Goal: Information Seeking & Learning: Learn about a topic

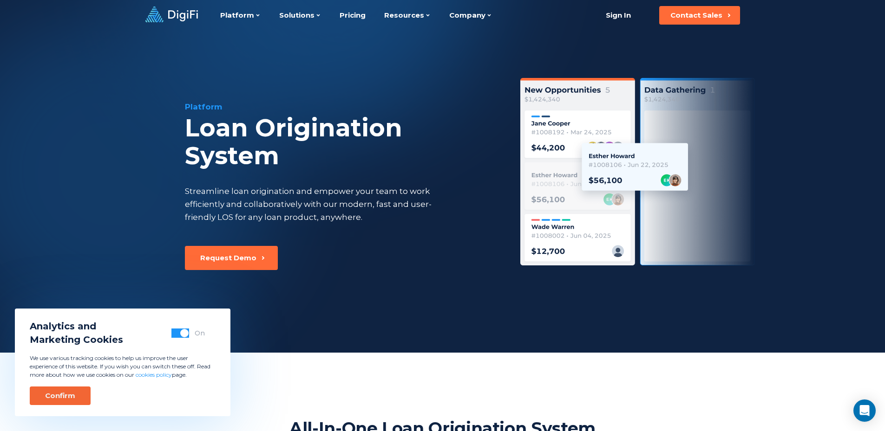
click at [70, 397] on div "Confirm" at bounding box center [60, 396] width 30 height 9
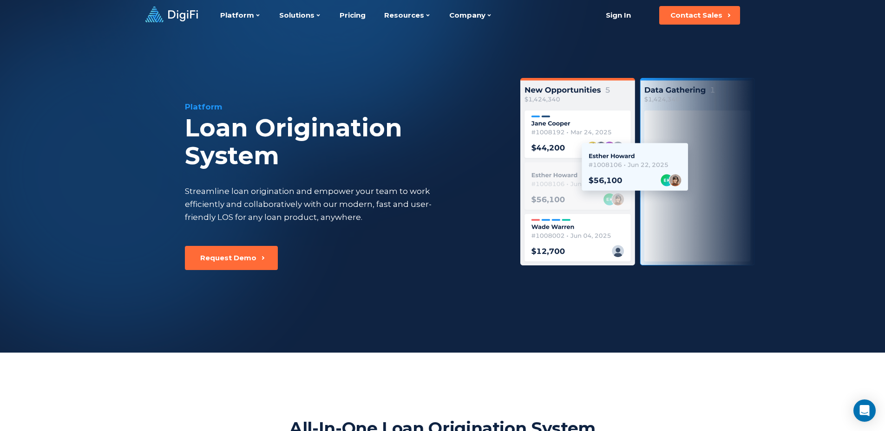
click at [263, 179] on div "Platform Loan Origination System Streamline loan origination and empower your t…" at bounding box center [341, 173] width 312 height 145
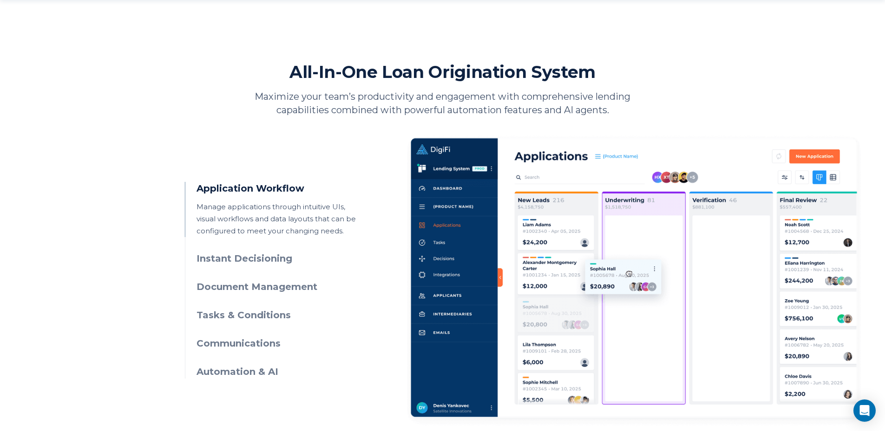
scroll to position [372, 0]
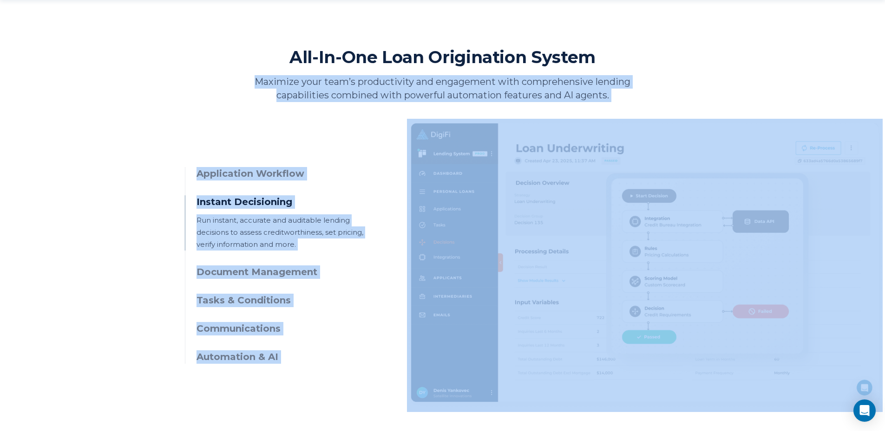
drag, startPoint x: 250, startPoint y: 83, endPoint x: 653, endPoint y: 107, distance: 402.9
click at [653, 107] on section "All-In-One Loan Origination System Maximize your team’s productivity and engage…" at bounding box center [443, 229] width 516 height 366
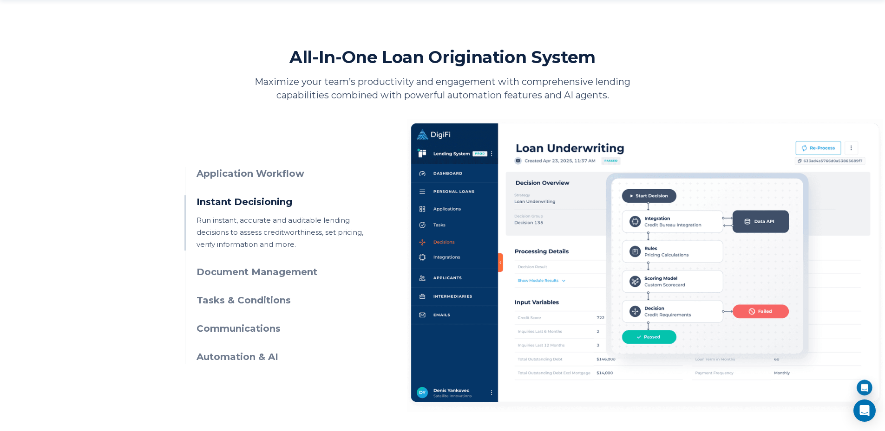
click at [380, 65] on h2 "All-In-One Loan Origination System" at bounding box center [442, 56] width 306 height 21
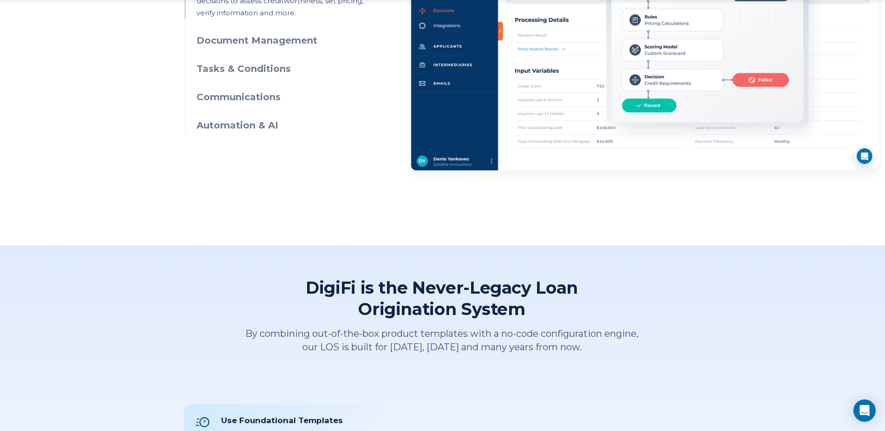
scroll to position [604, 0]
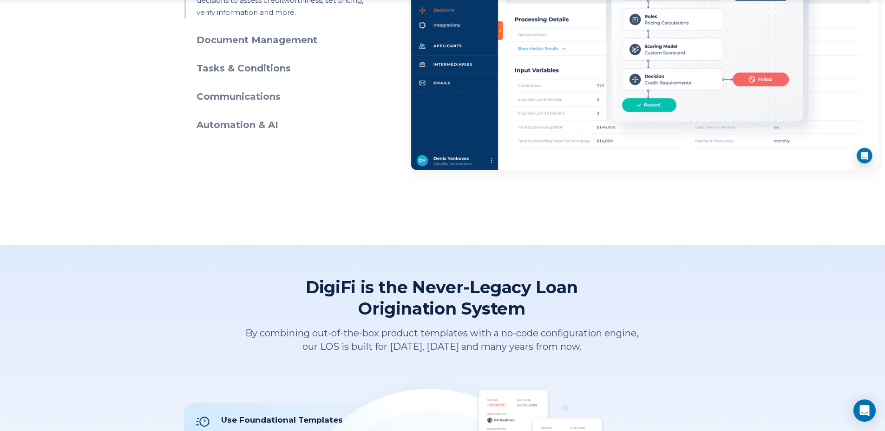
click at [230, 124] on h3 "Automation & AI" at bounding box center [280, 124] width 169 height 13
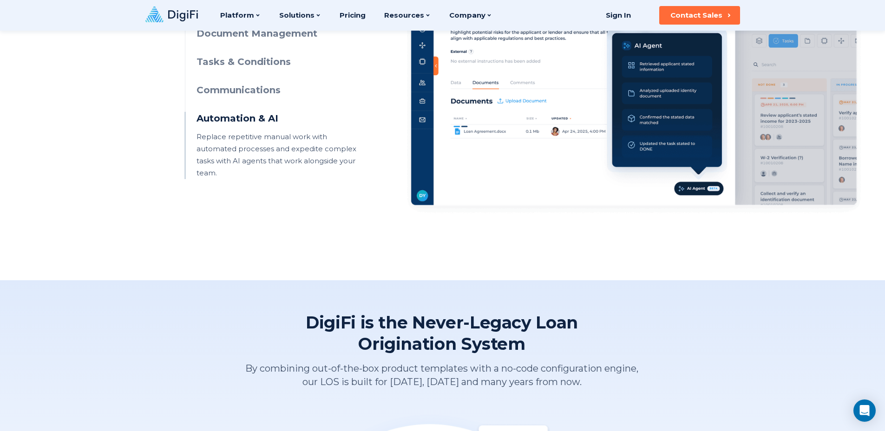
scroll to position [464, 0]
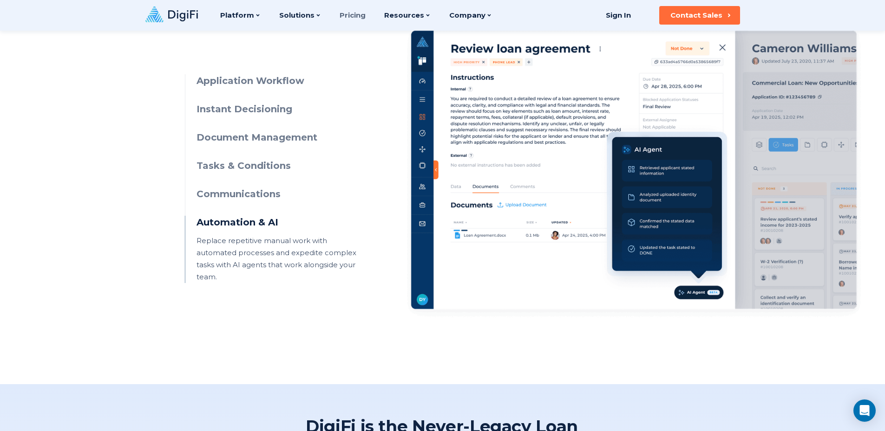
click at [340, 17] on link "Pricing" at bounding box center [353, 15] width 26 height 31
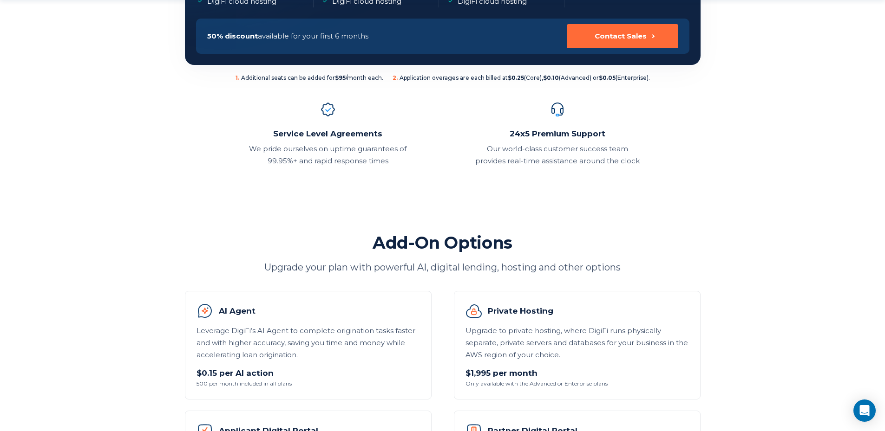
scroll to position [325, 0]
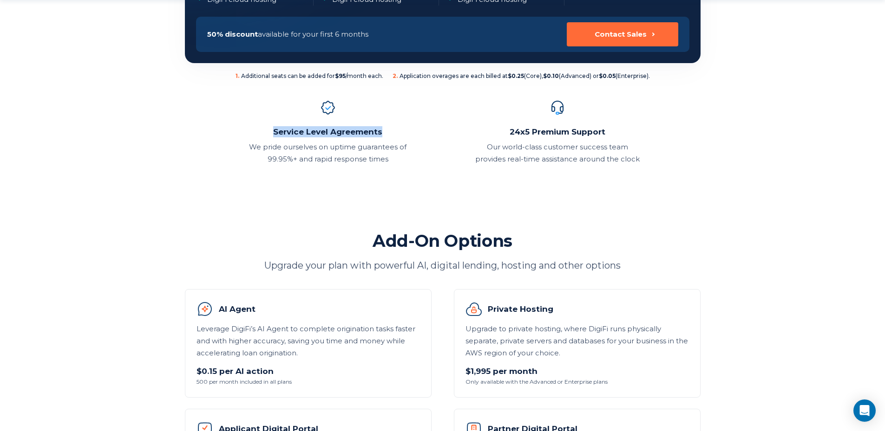
drag, startPoint x: 362, startPoint y: 131, endPoint x: 399, endPoint y: 131, distance: 37.2
click at [399, 131] on h2 "Service Level Agreements" at bounding box center [328, 131] width 164 height 11
drag, startPoint x: 506, startPoint y: 133, endPoint x: 632, endPoint y: 132, distance: 125.9
click at [632, 132] on h2 "24x5 Premium Support" at bounding box center [557, 131] width 164 height 11
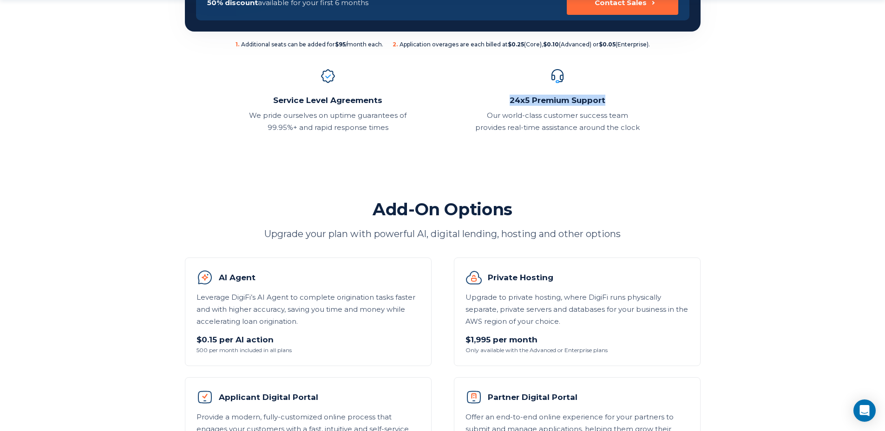
scroll to position [418, 0]
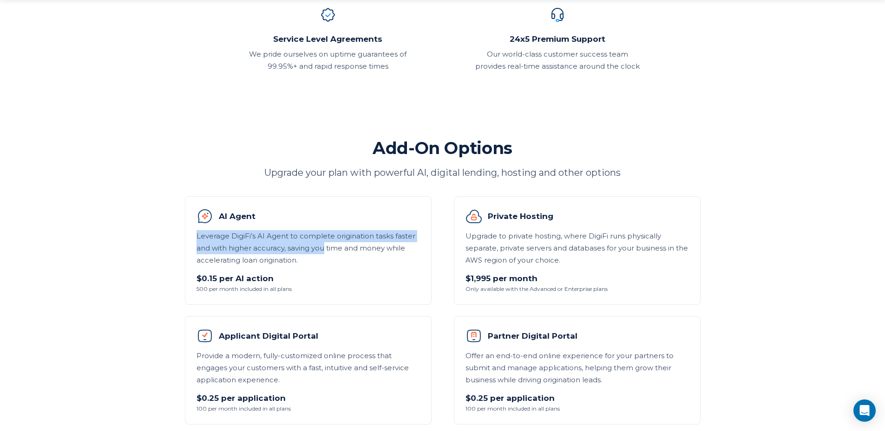
drag, startPoint x: 196, startPoint y: 235, endPoint x: 307, endPoint y: 255, distance: 112.7
click at [311, 254] on p "Leverage DigiFi’s AI Agent to complete origination tasks faster and with higher…" at bounding box center [307, 248] width 223 height 36
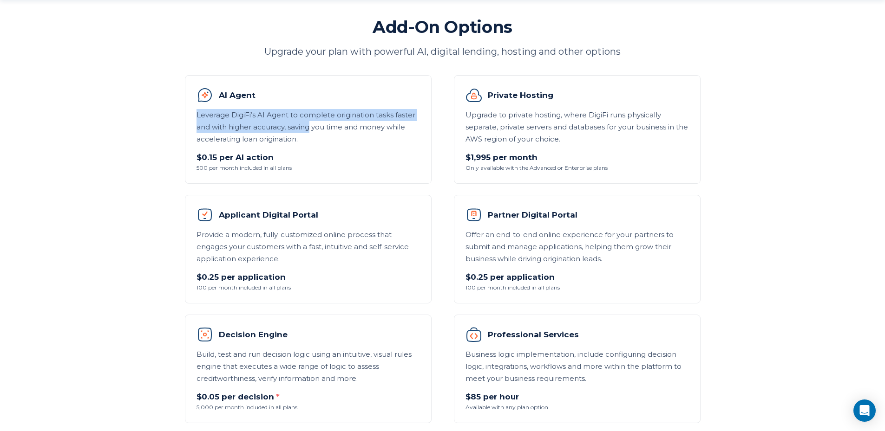
scroll to position [557, 0]
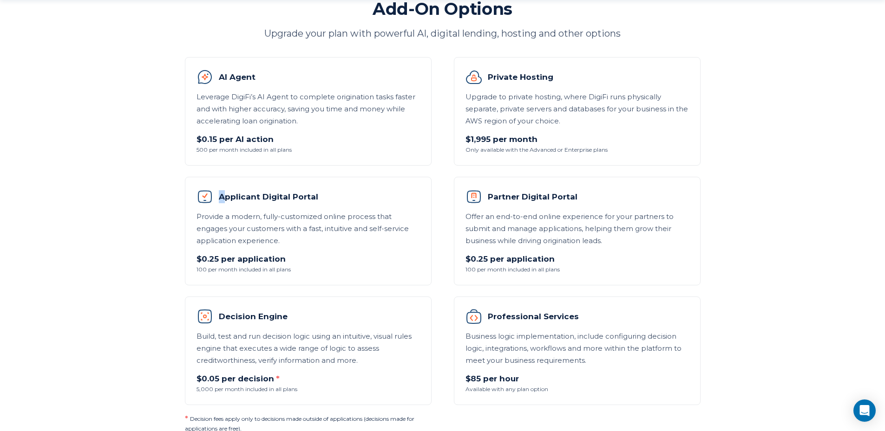
drag, startPoint x: 222, startPoint y: 198, endPoint x: 340, endPoint y: 200, distance: 117.5
click at [340, 200] on h3 "Applicant Digital Portal" at bounding box center [307, 197] width 223 height 17
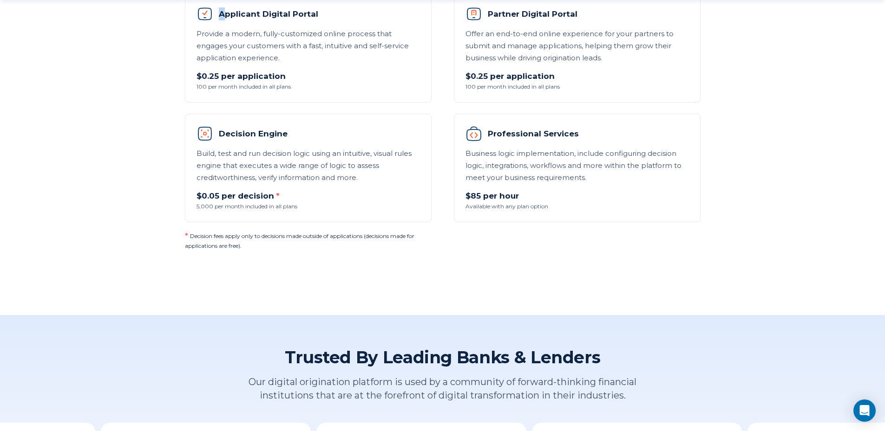
scroll to position [743, 0]
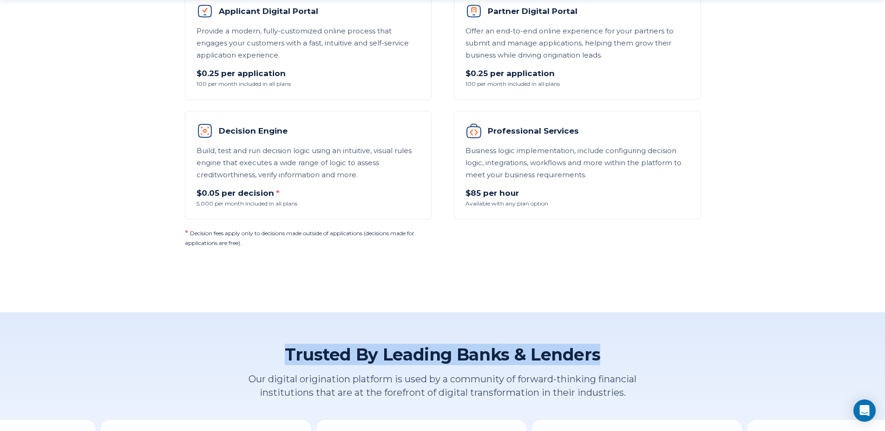
drag, startPoint x: 285, startPoint y: 355, endPoint x: 631, endPoint y: 360, distance: 345.6
click at [626, 360] on h2 "Trusted By Leading Banks & Lenders" at bounding box center [443, 354] width 404 height 21
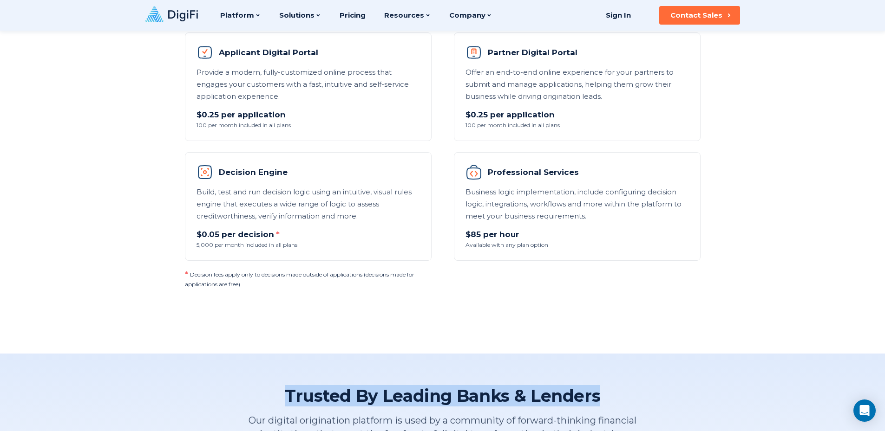
scroll to position [697, 0]
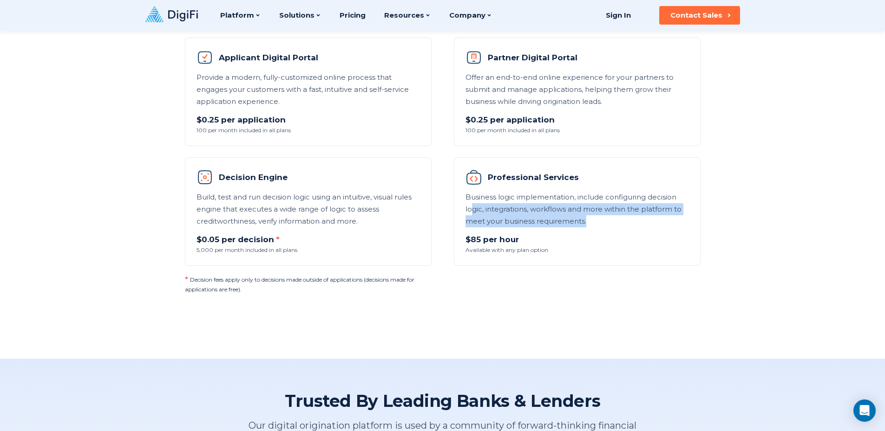
drag, startPoint x: 470, startPoint y: 209, endPoint x: 629, endPoint y: 229, distance: 160.2
click at [629, 229] on li "Professional Services Business logic implementation, include configuring decisi…" at bounding box center [577, 211] width 247 height 109
